Goal: Task Accomplishment & Management: Manage account settings

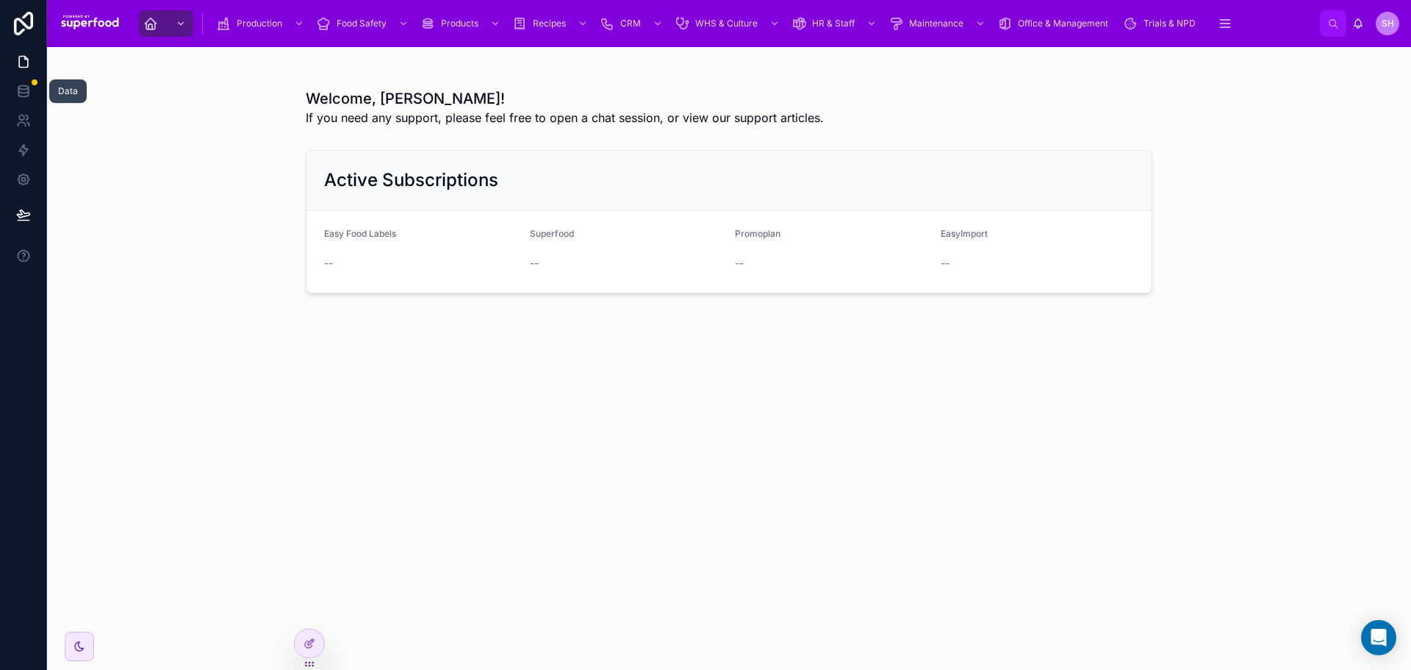
click at [27, 93] on icon at bounding box center [23, 90] width 10 height 6
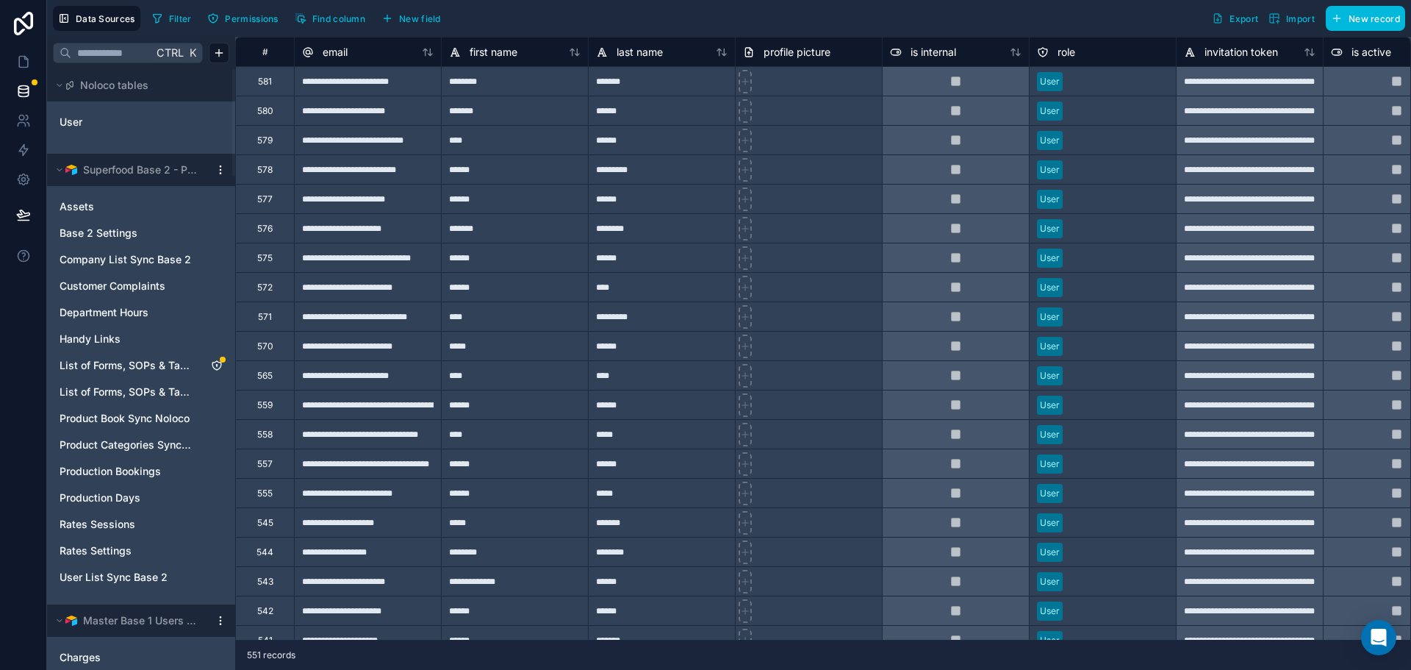
click at [137, 367] on span "List of Forms, SOPs & Tasks [Master]" at bounding box center [127, 365] width 134 height 15
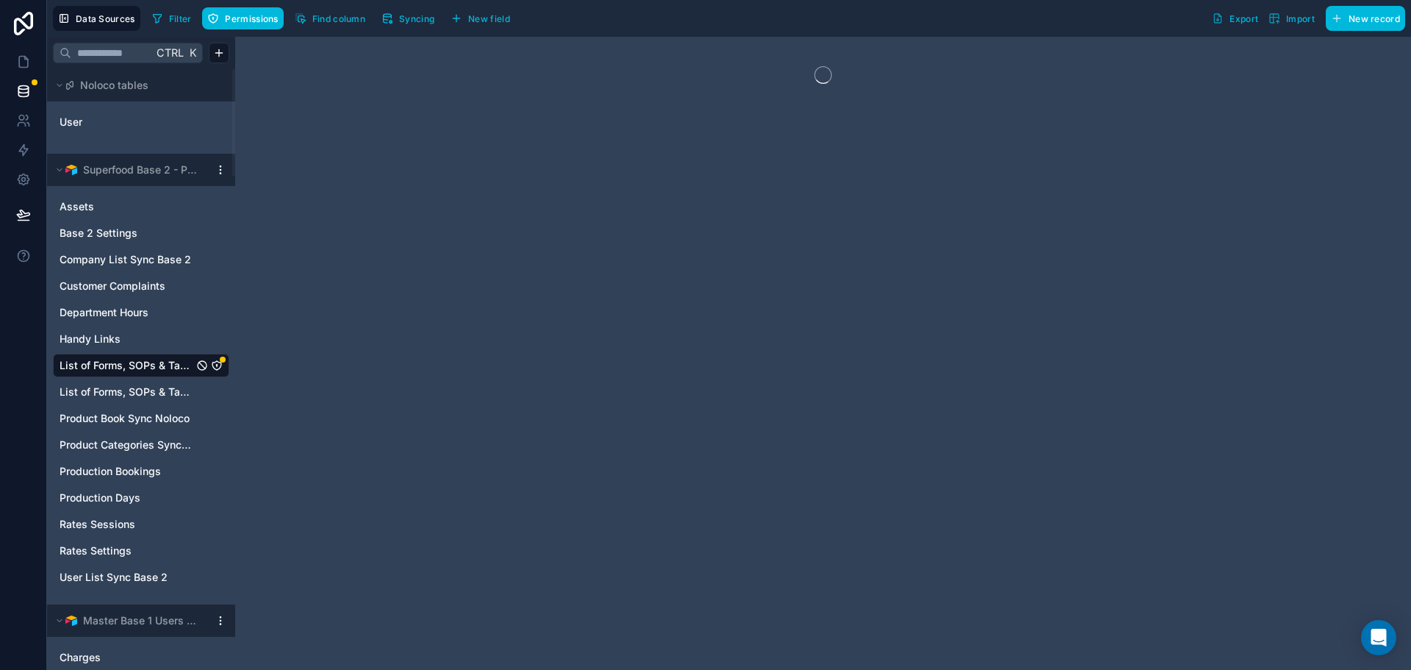
click at [238, 21] on span "Permissions" at bounding box center [251, 18] width 53 height 11
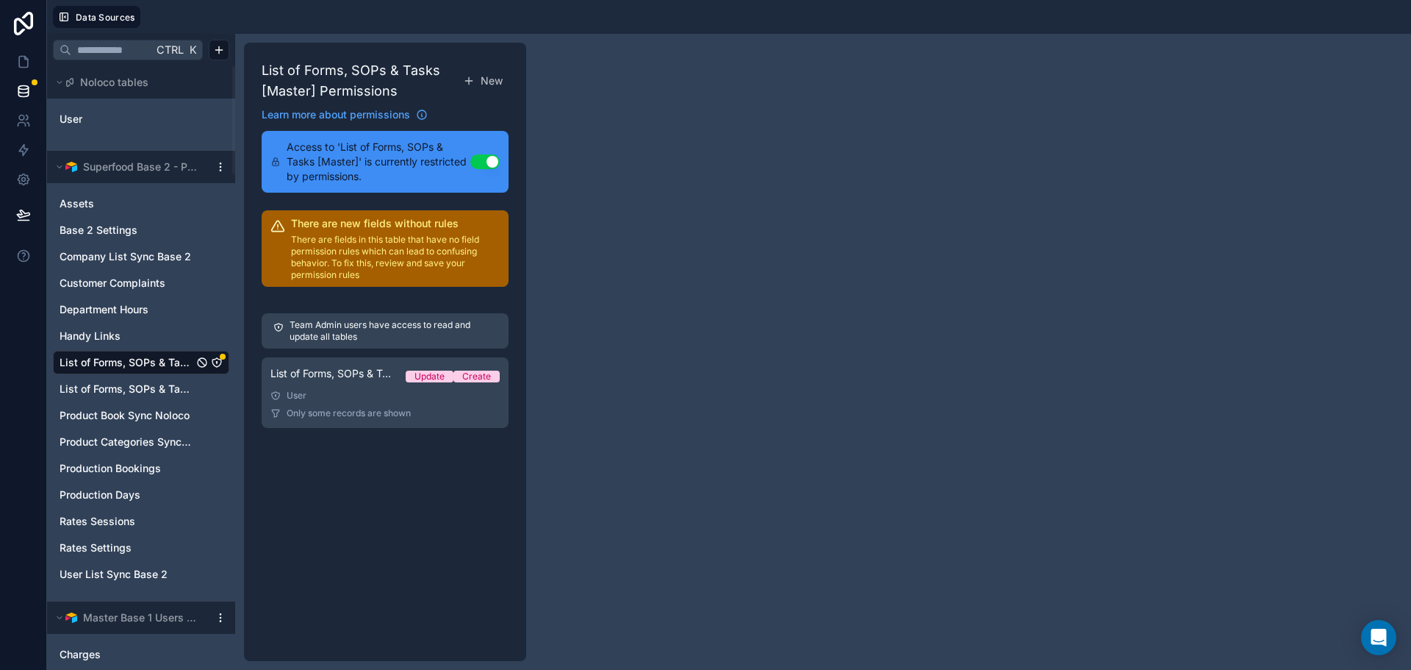
click at [386, 367] on span "List of Forms, SOPs & Tasks [Master] Permission 1" at bounding box center [333, 373] width 124 height 15
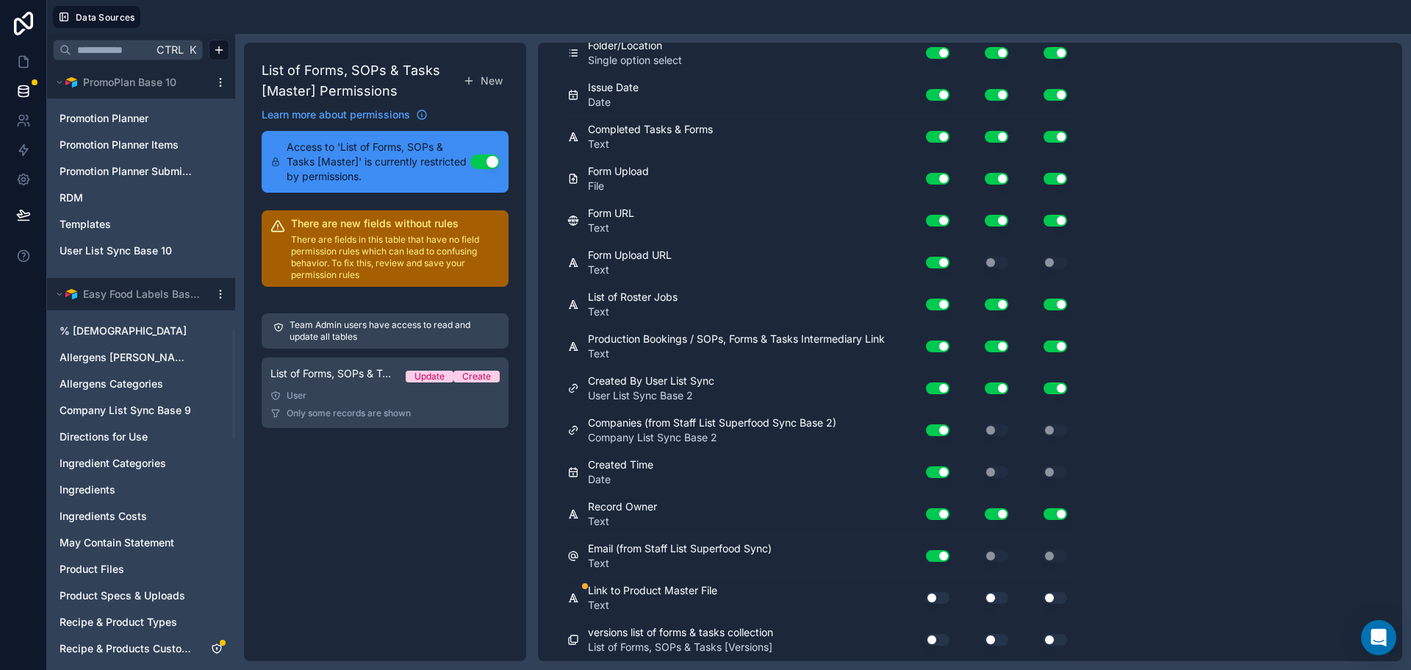
scroll to position [1544, 0]
click at [19, 170] on link at bounding box center [23, 179] width 46 height 29
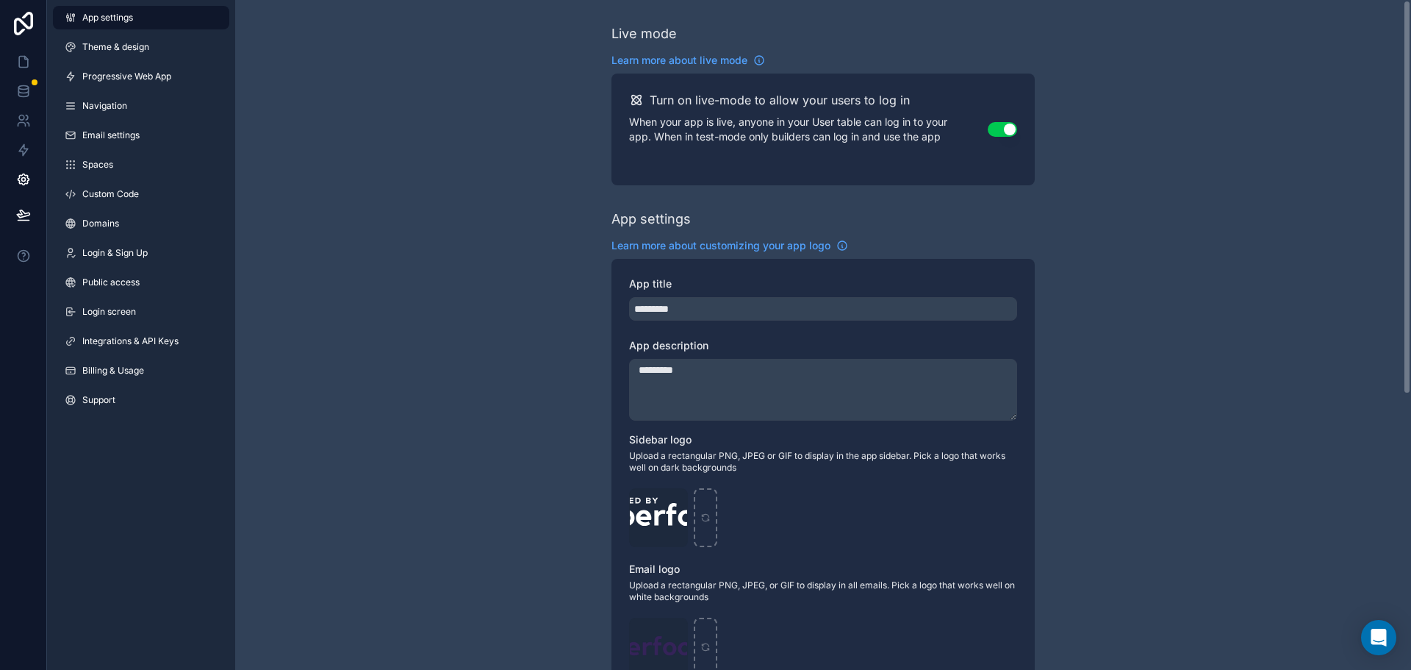
click at [106, 371] on span "Billing & Usage" at bounding box center [113, 371] width 62 height 12
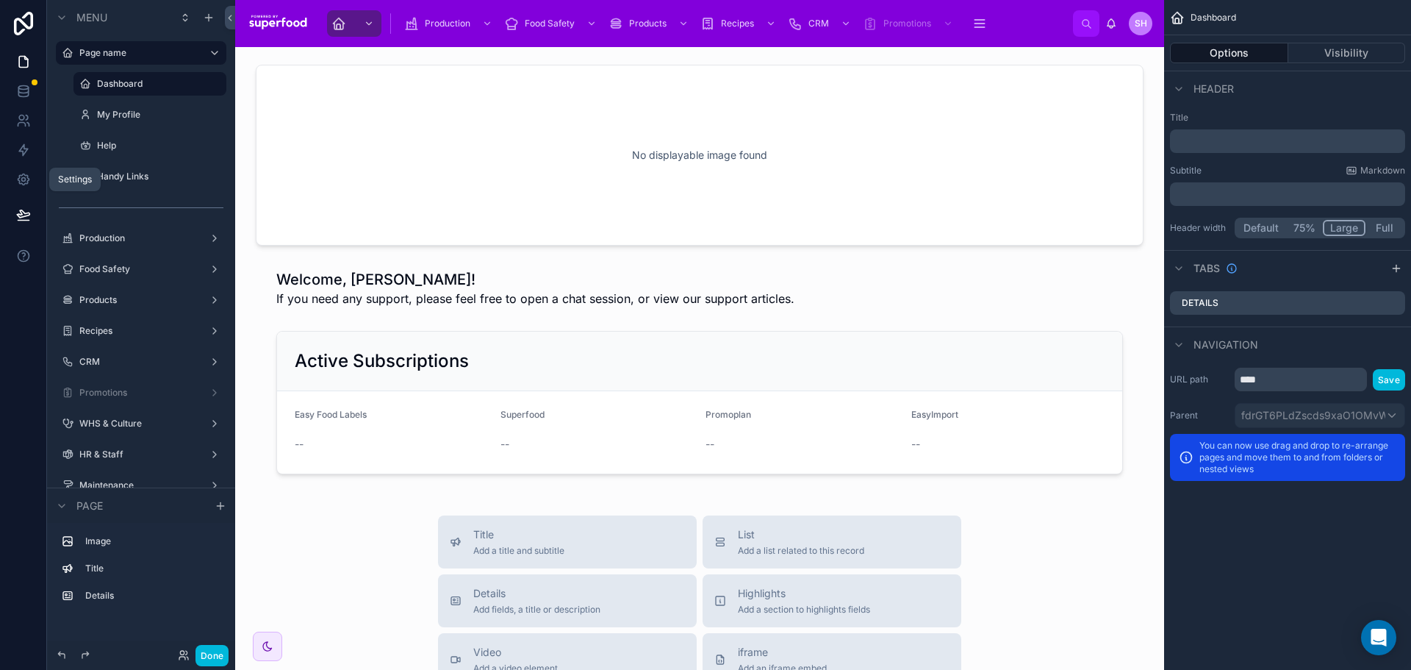
click at [21, 186] on icon at bounding box center [23, 179] width 15 height 15
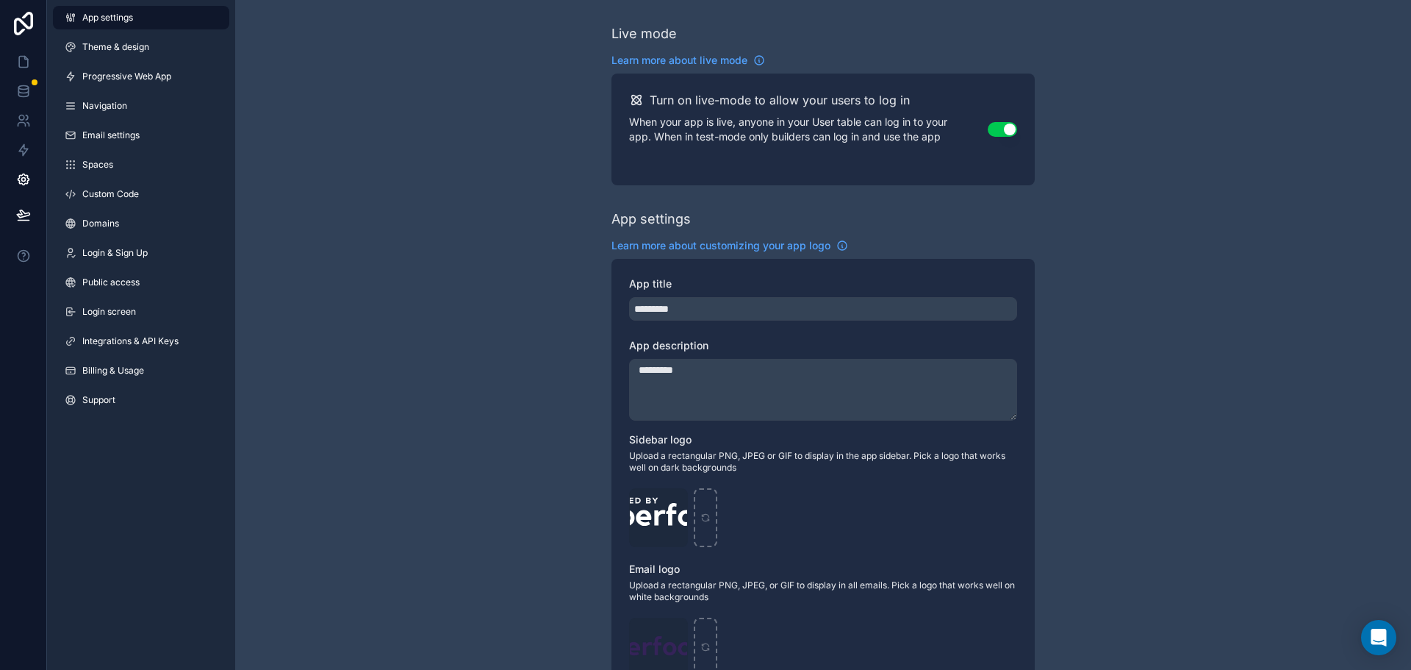
click at [117, 187] on link "Custom Code" at bounding box center [141, 194] width 176 height 24
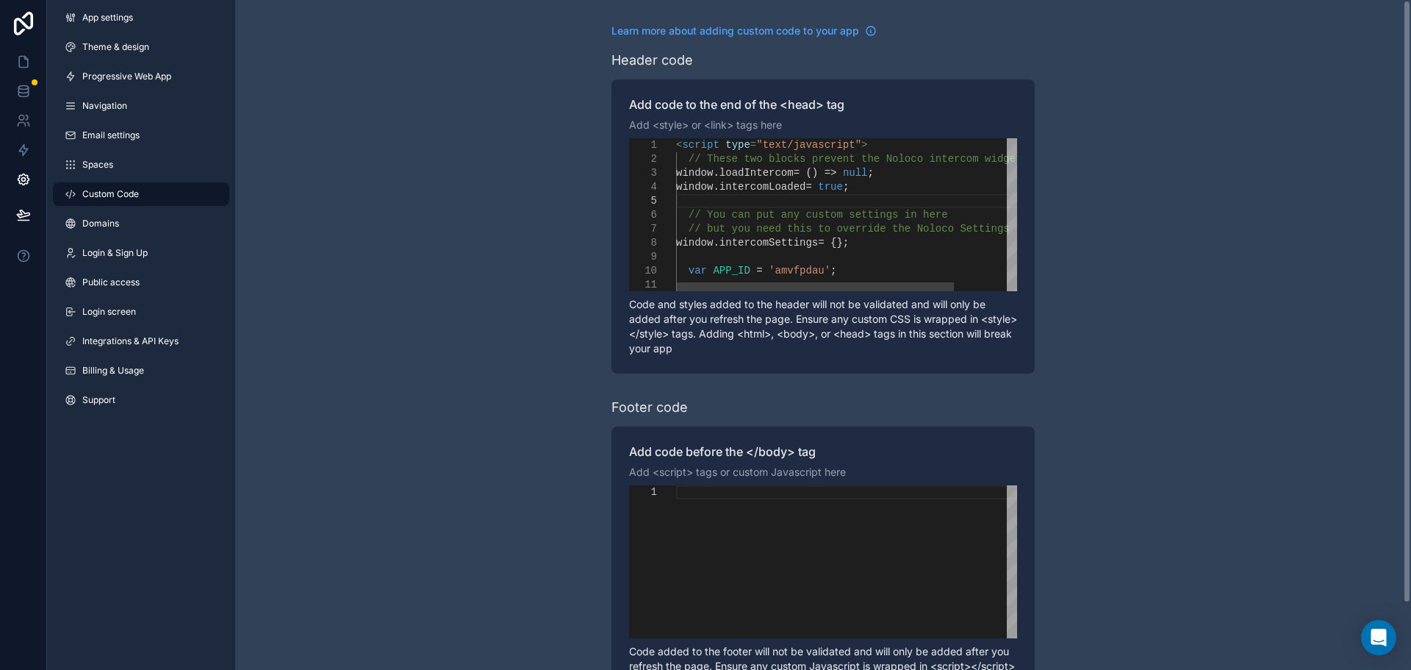
type textarea "**********"
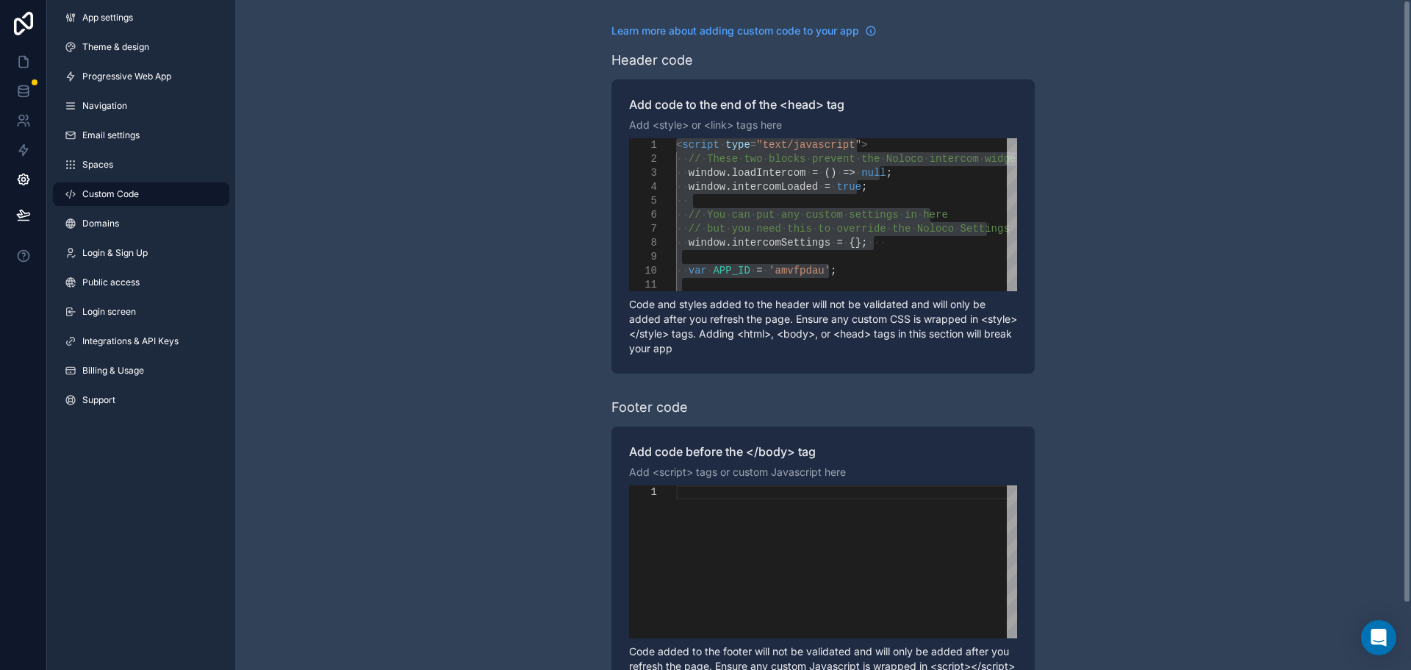
click at [427, 208] on div "Learn more about adding custom code to your app Header code Add code to the end…" at bounding box center [823, 372] width 1176 height 744
